Goal: Transaction & Acquisition: Purchase product/service

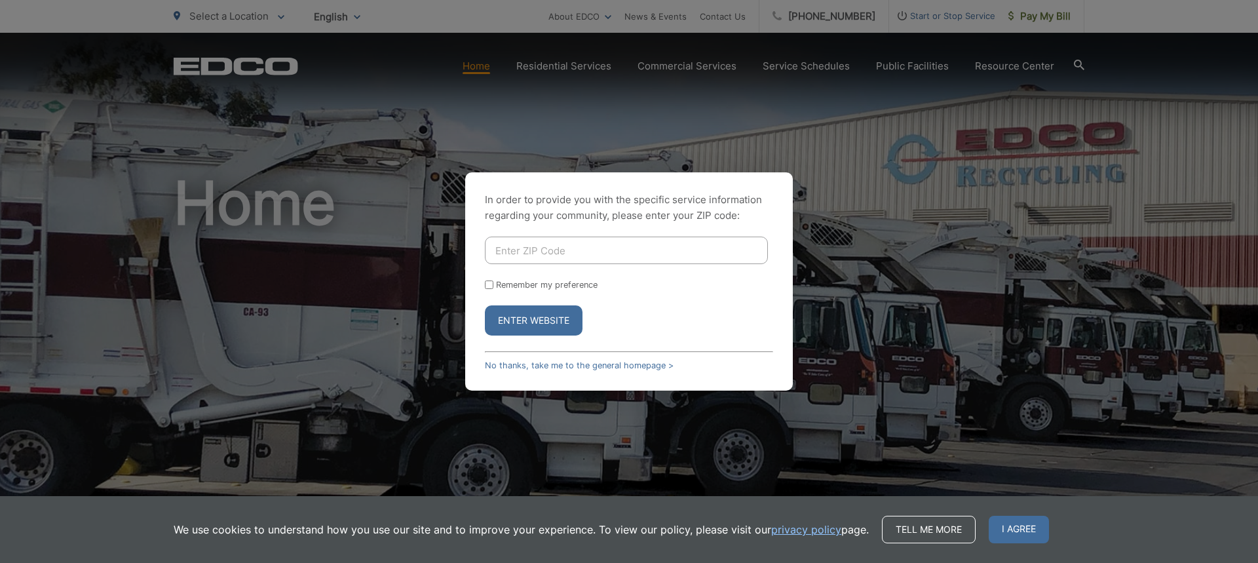
click at [534, 253] on input "Enter ZIP Code" at bounding box center [626, 251] width 283 height 28
type input "92084"
click at [554, 313] on button "Enter Website" at bounding box center [534, 320] width 98 height 30
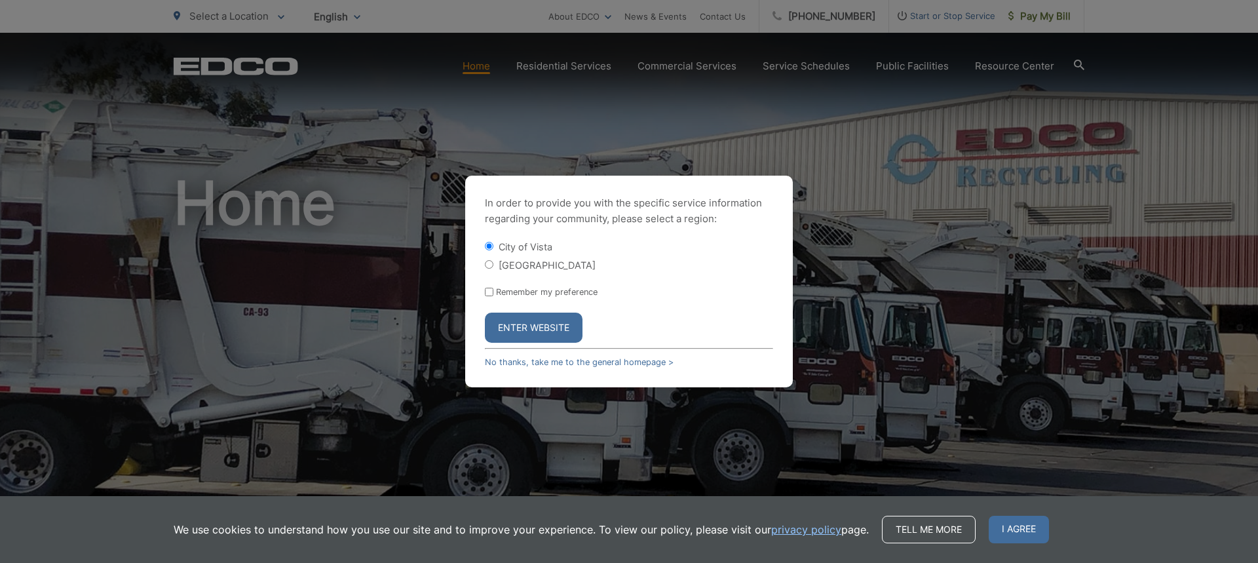
click at [556, 328] on button "Enter Website" at bounding box center [534, 328] width 98 height 30
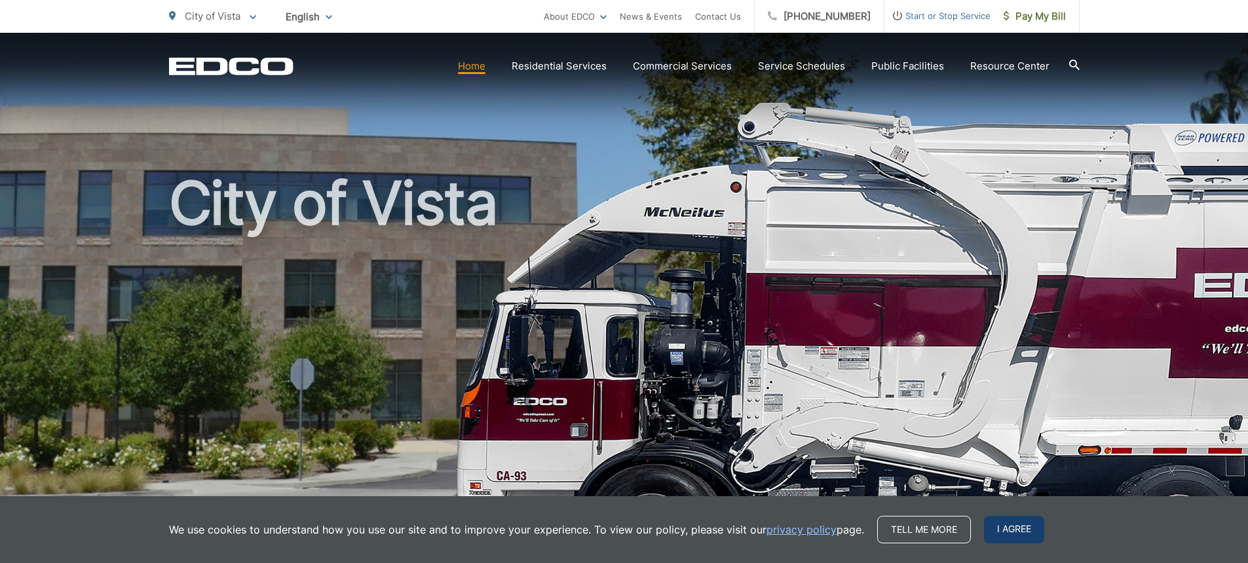
click at [1020, 524] on span "I agree" at bounding box center [1014, 530] width 60 height 28
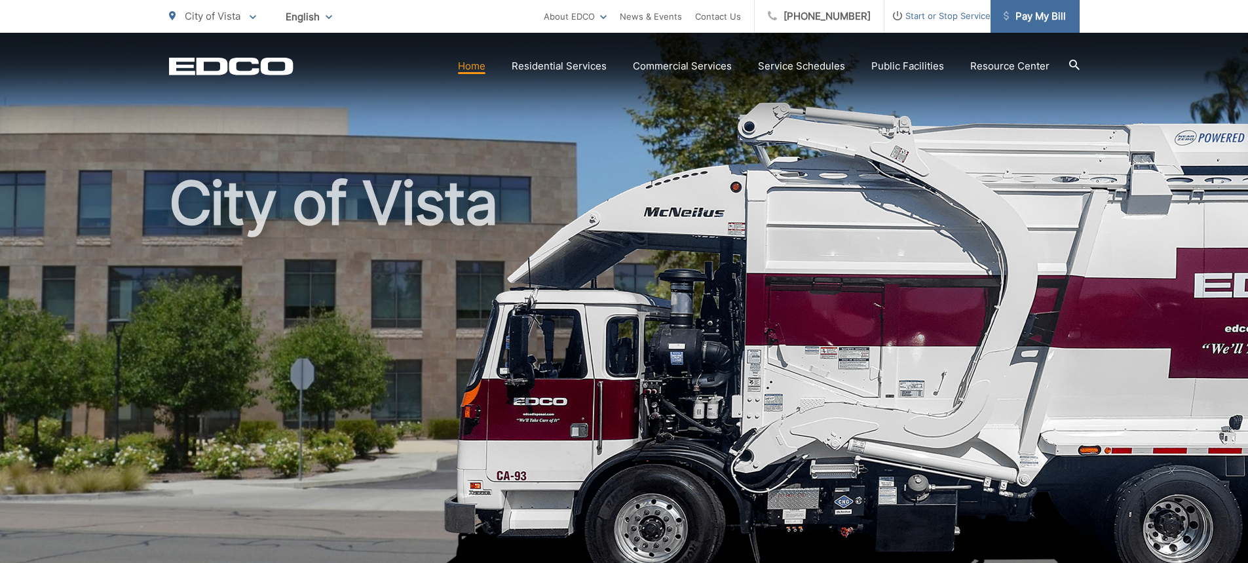
click at [1050, 16] on span "Pay My Bill" at bounding box center [1035, 17] width 62 height 16
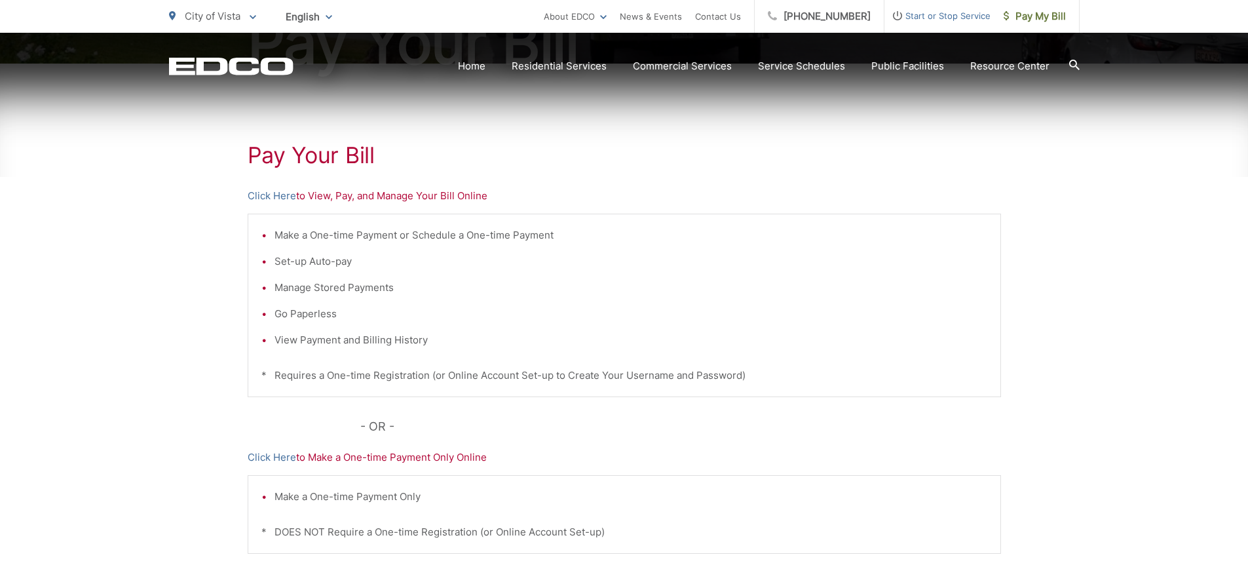
scroll to position [131, 0]
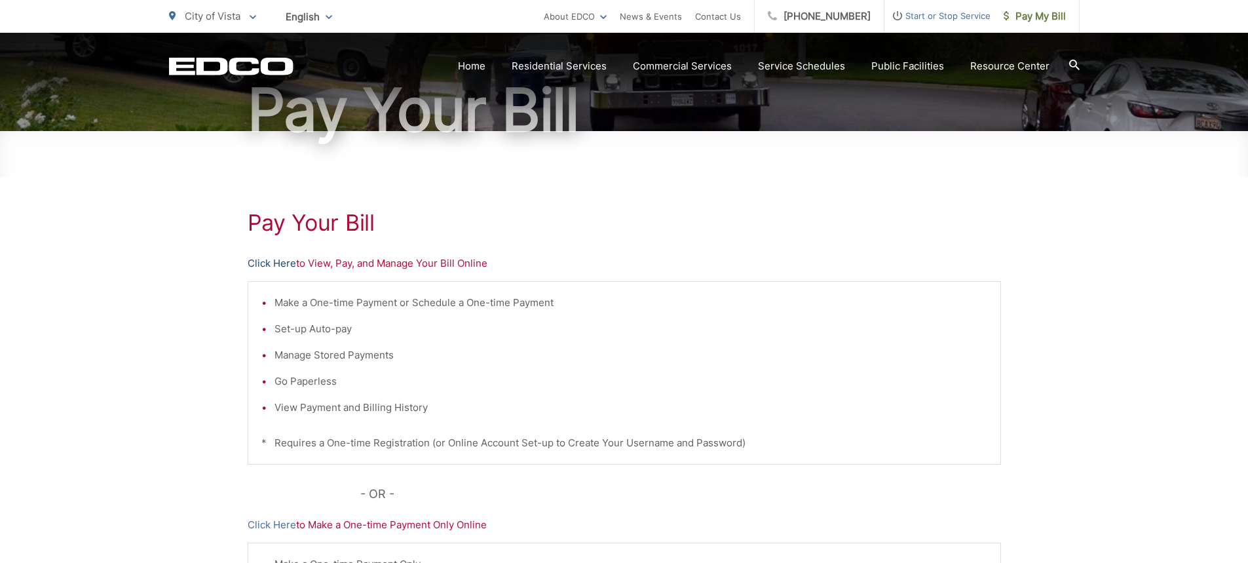
click at [279, 263] on link "Click Here" at bounding box center [272, 264] width 48 height 16
